Goal: Information Seeking & Learning: Learn about a topic

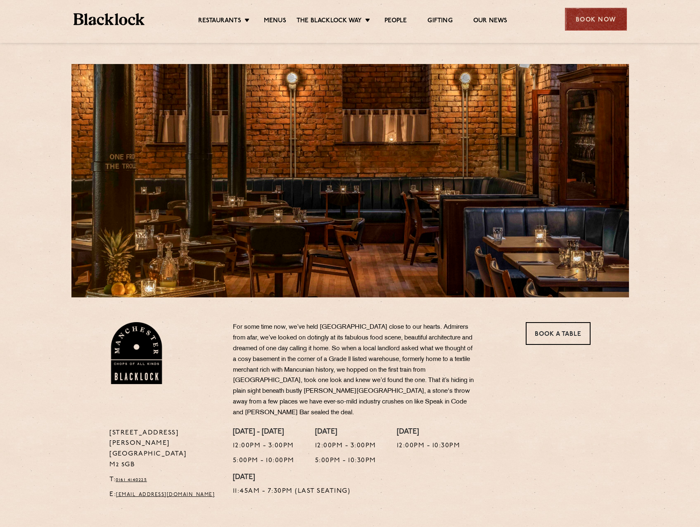
click at [577, 20] on div "Book Now" at bounding box center [596, 19] width 62 height 23
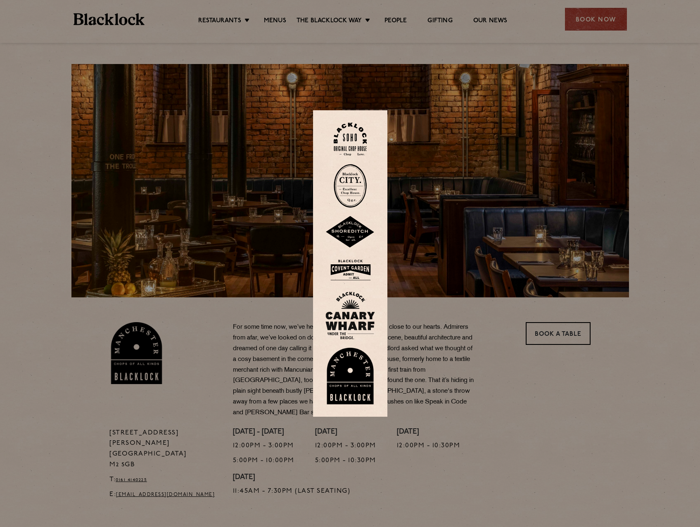
click at [367, 373] on img at bounding box center [350, 376] width 50 height 57
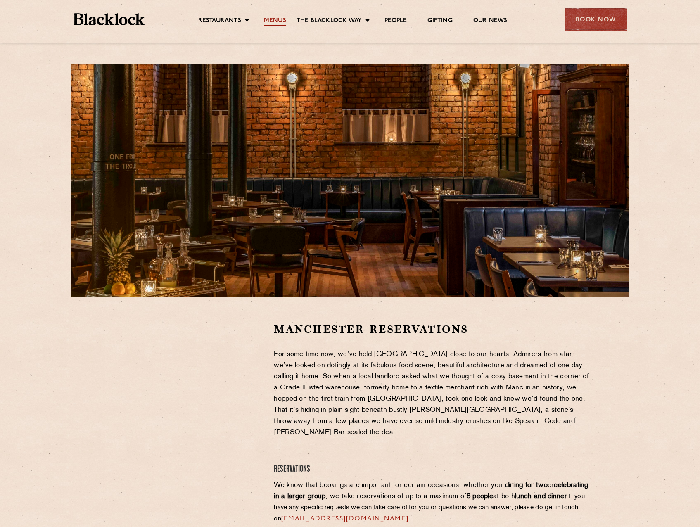
click at [278, 24] on link "Menus" at bounding box center [275, 21] width 22 height 9
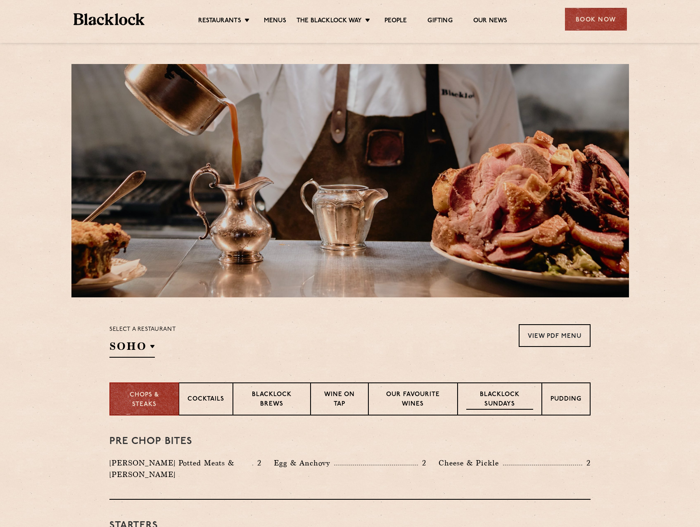
click at [496, 404] on p "Blacklock Sundays" at bounding box center [499, 399] width 67 height 19
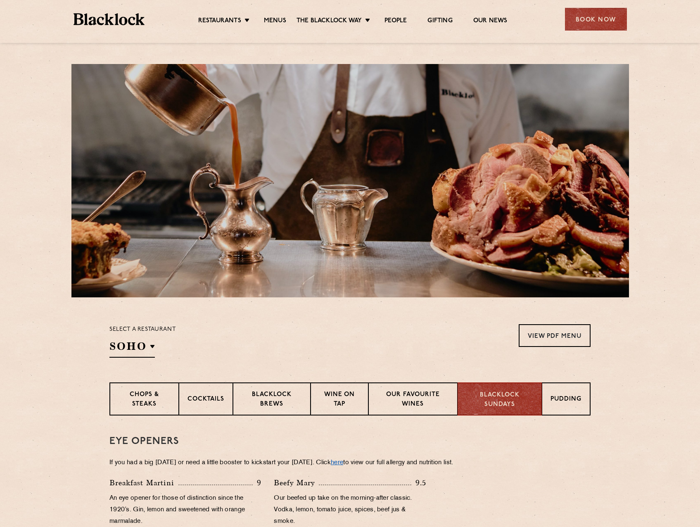
click at [343, 465] on link "here" at bounding box center [337, 462] width 12 height 6
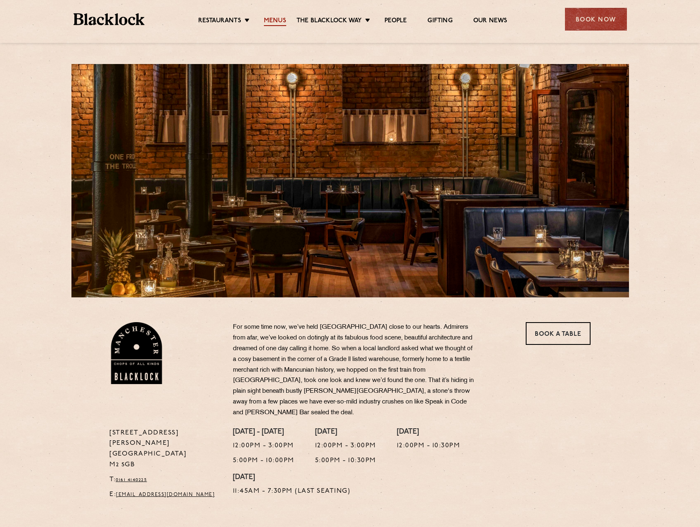
click at [275, 20] on link "Menus" at bounding box center [275, 21] width 22 height 9
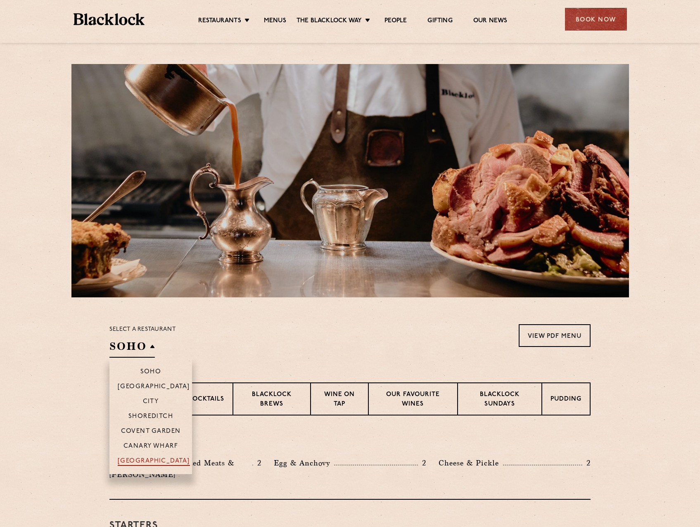
click at [170, 462] on p "[GEOGRAPHIC_DATA]" at bounding box center [154, 461] width 72 height 8
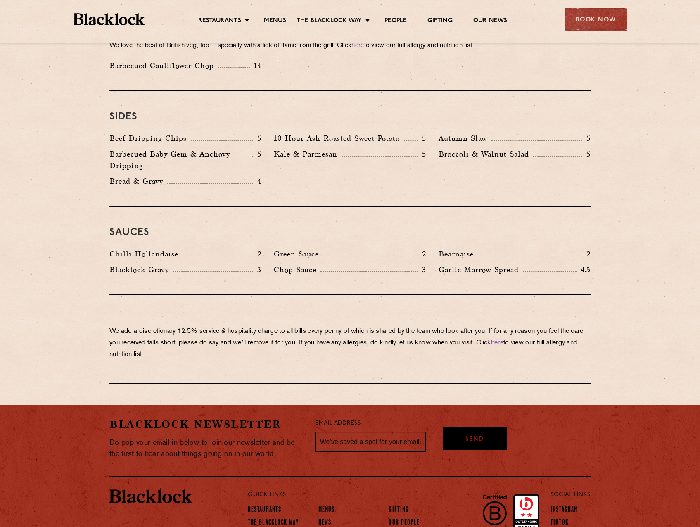
scroll to position [1269, 0]
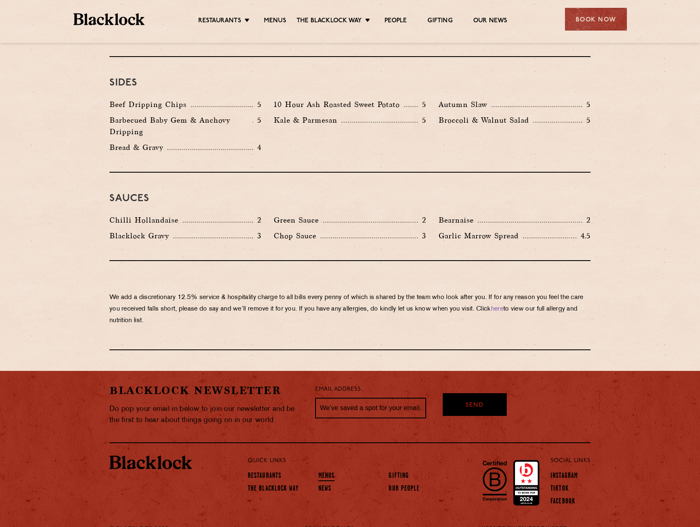
click at [330, 472] on link "Menus" at bounding box center [326, 476] width 17 height 9
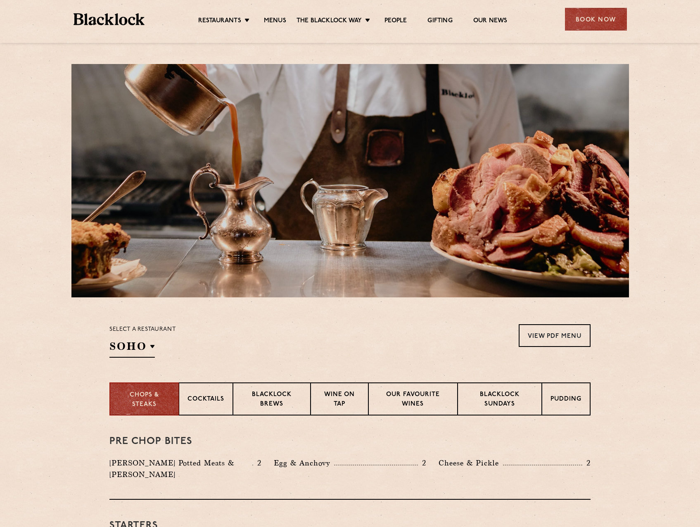
click at [158, 346] on div "Select a restaurant [GEOGRAPHIC_DATA] [GEOGRAPHIC_DATA] [GEOGRAPHIC_DATA] [GEOG…" at bounding box center [142, 340] width 66 height 33
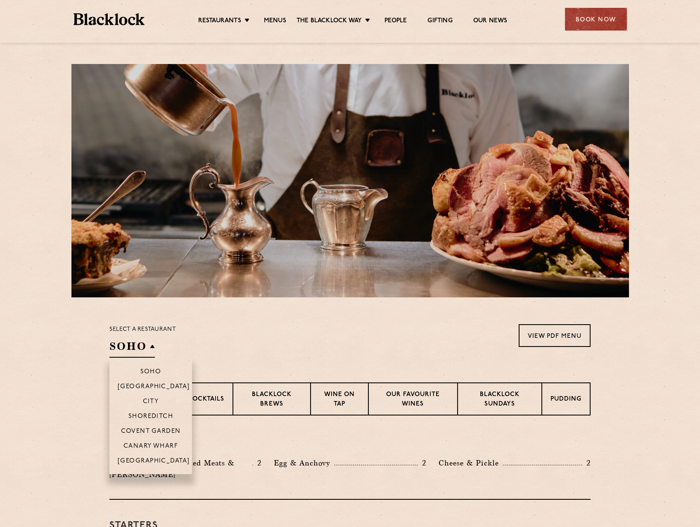
click at [153, 347] on h2 "SOHO" at bounding box center [131, 348] width 45 height 19
click at [158, 458] on p "[GEOGRAPHIC_DATA]" at bounding box center [154, 461] width 72 height 8
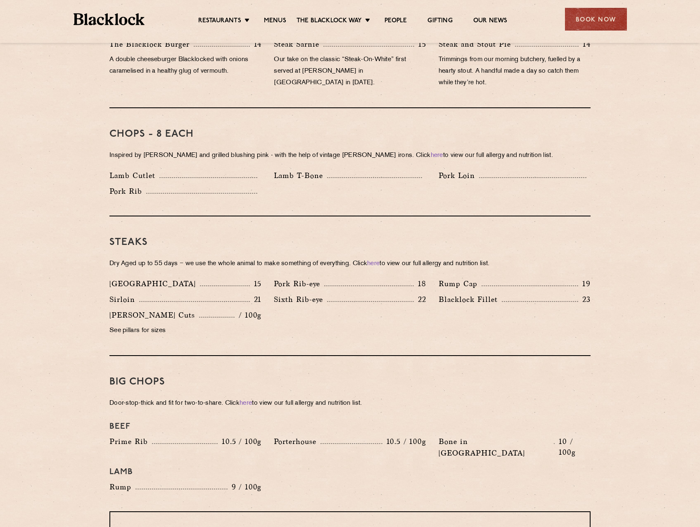
scroll to position [692, 0]
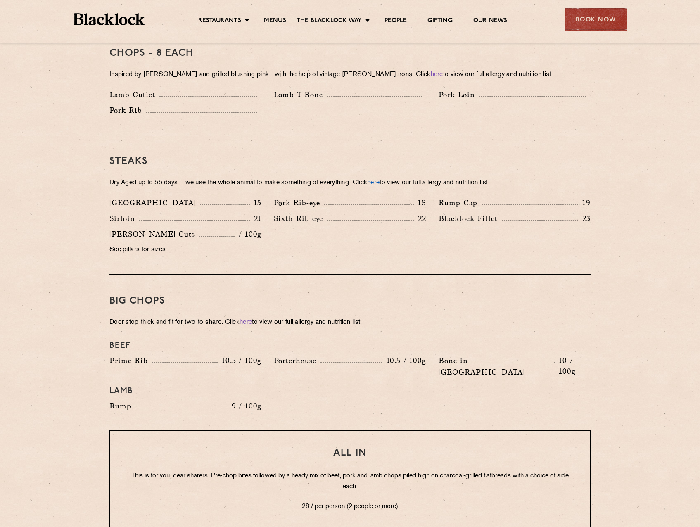
click at [379, 180] on link "here" at bounding box center [373, 183] width 12 height 6
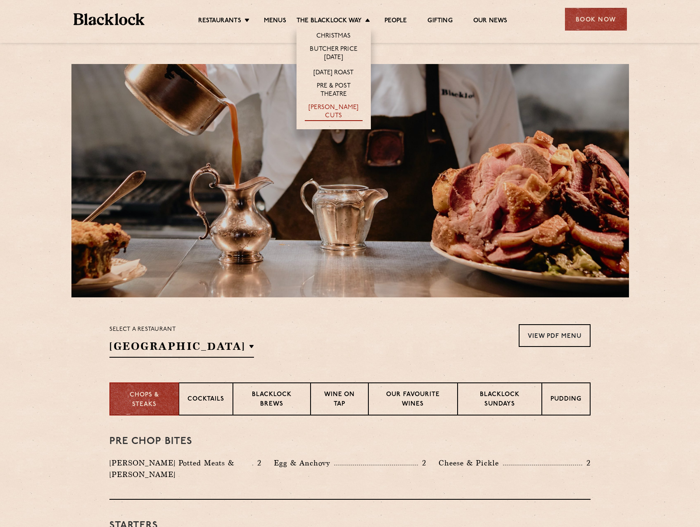
click at [339, 112] on link "[PERSON_NAME] Cuts" at bounding box center [334, 112] width 58 height 17
